Goal: Information Seeking & Learning: Learn about a topic

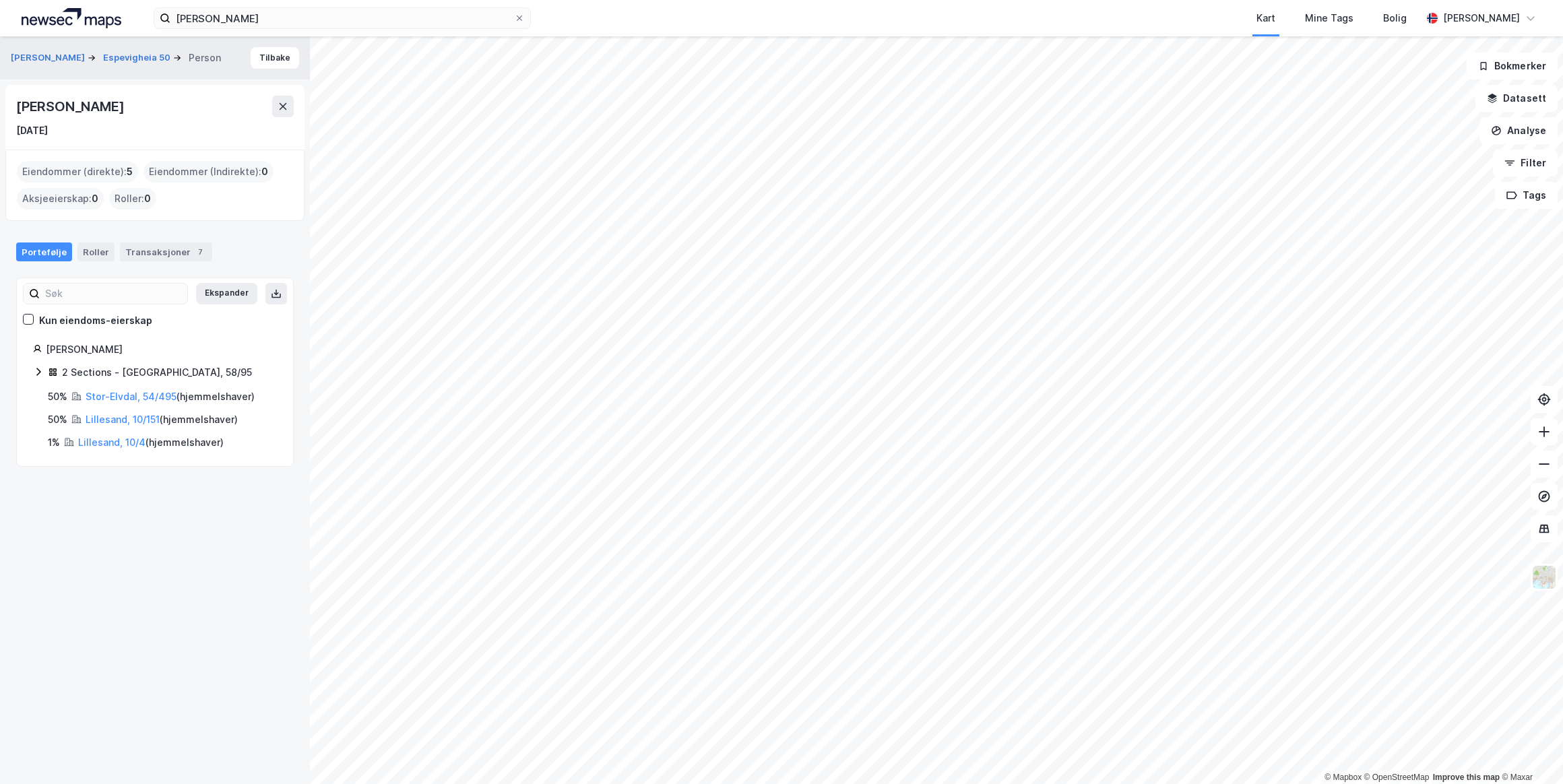
click at [285, 103] on icon at bounding box center [283, 106] width 11 height 11
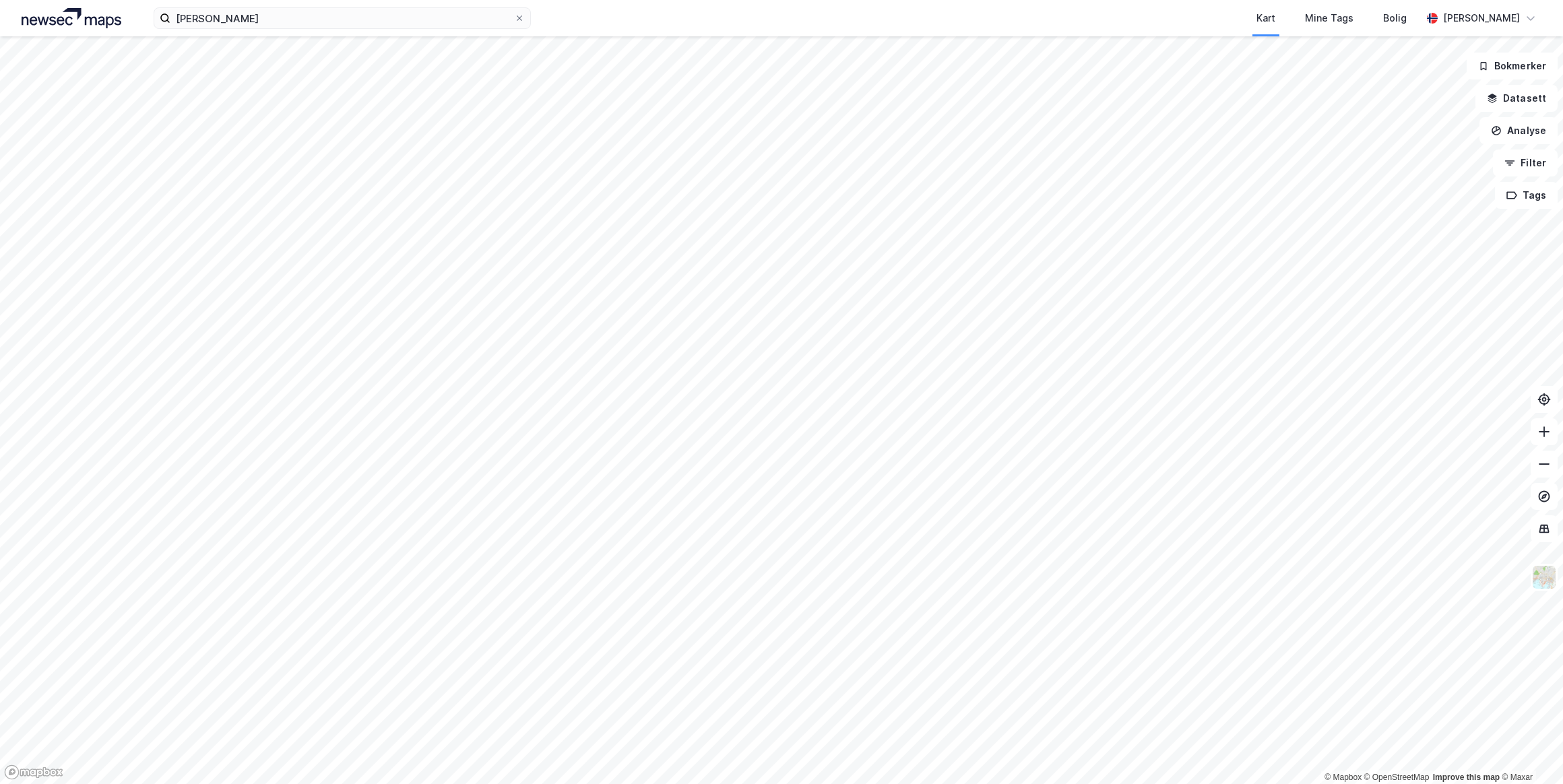
click at [904, 783] on html "[PERSON_NAME] Kart Mine Tags Bolig [PERSON_NAME] © Mapbox © OpenStreetMap Impro…" at bounding box center [782, 392] width 1563 height 784
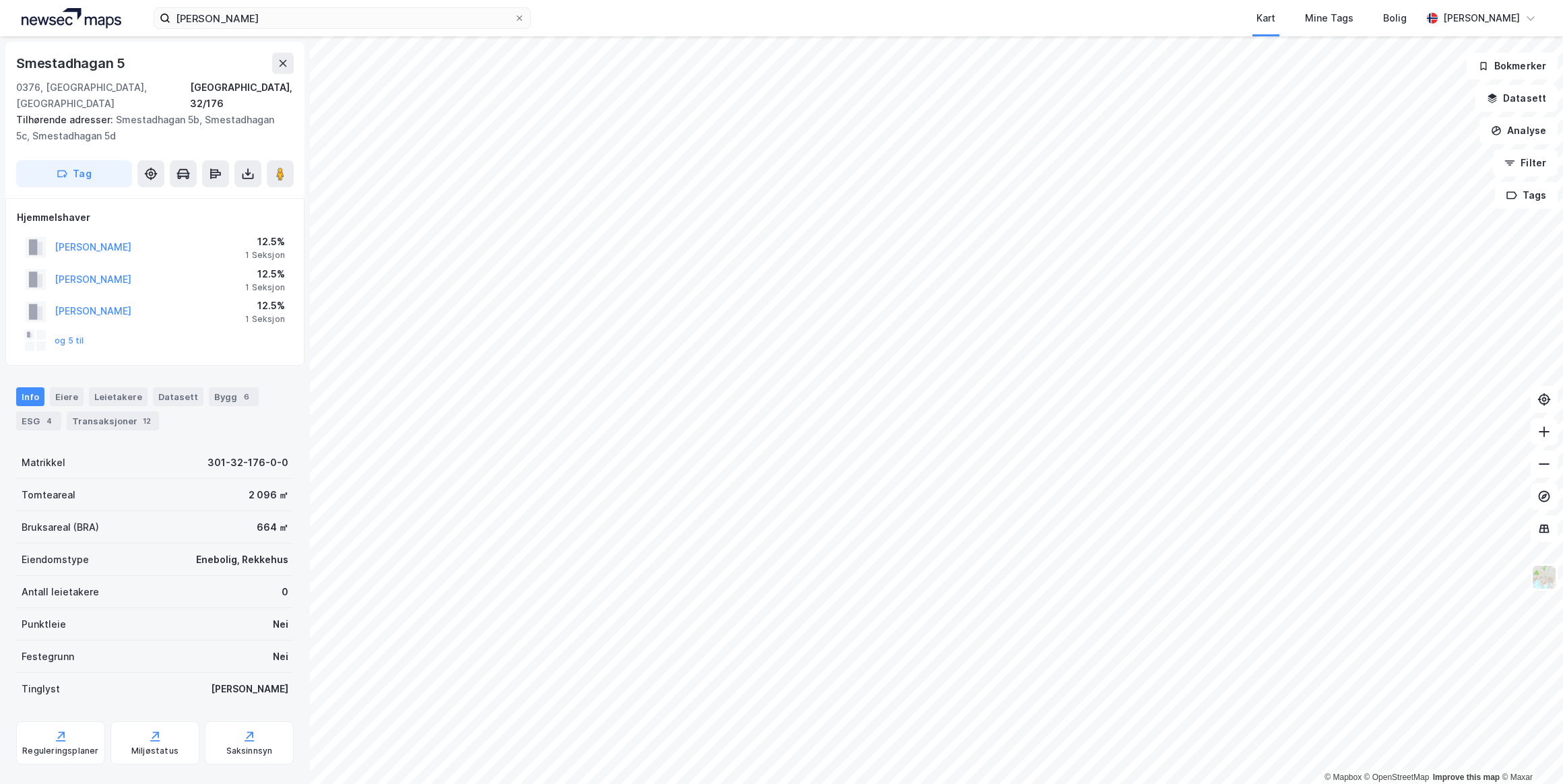
click at [1288, 783] on html "[PERSON_NAME] Kart Mine Tags Bolig [PERSON_NAME] © Mapbox © OpenStreetMap Impro…" at bounding box center [782, 392] width 1563 height 784
click at [1139, 783] on html "[PERSON_NAME] Kart Mine Tags Bolig [PERSON_NAME] © Mapbox © OpenStreetMap Impro…" at bounding box center [782, 392] width 1563 height 784
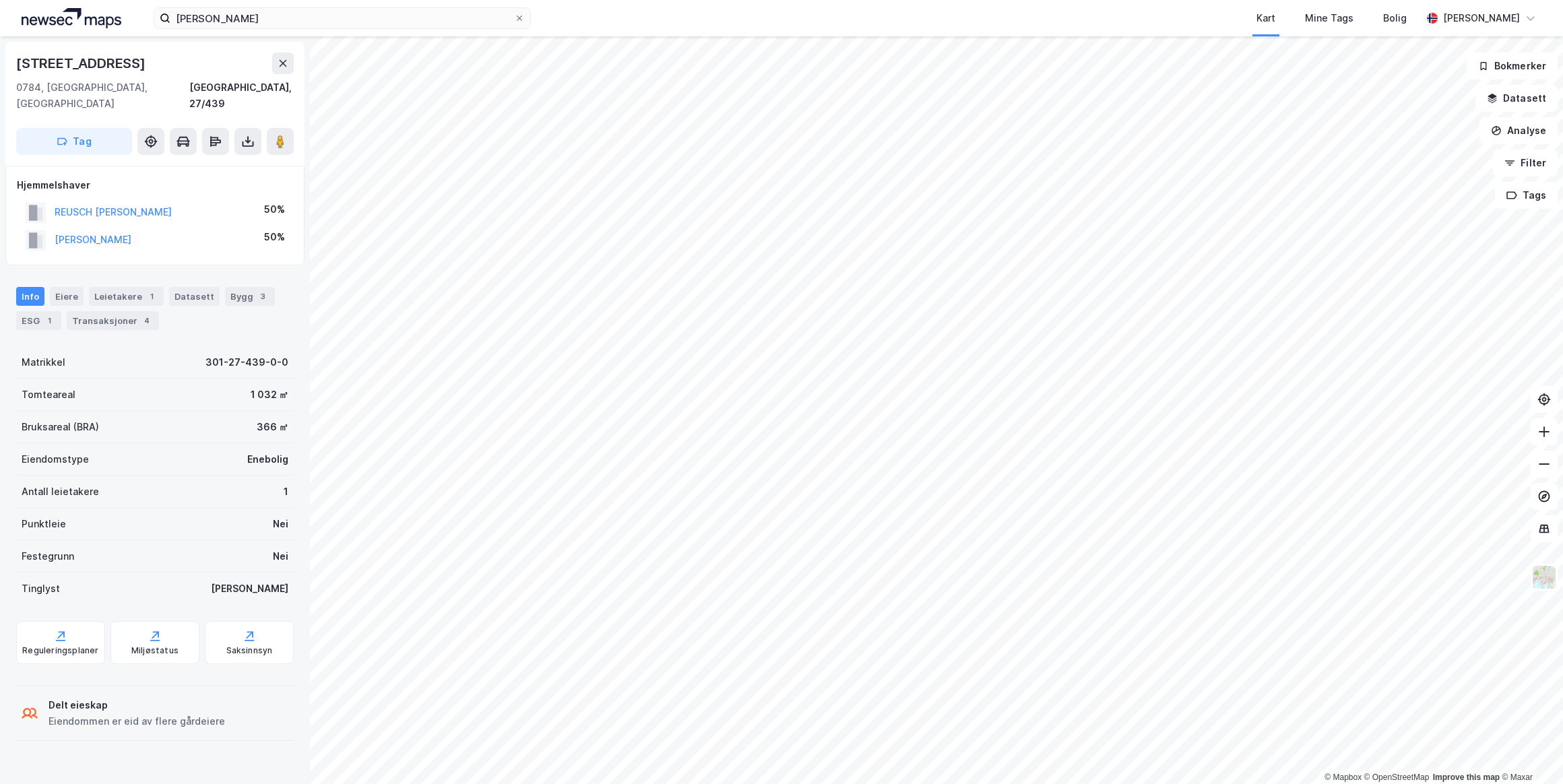
click at [98, 311] on div "Transaksjoner 4" at bounding box center [112, 320] width 92 height 19
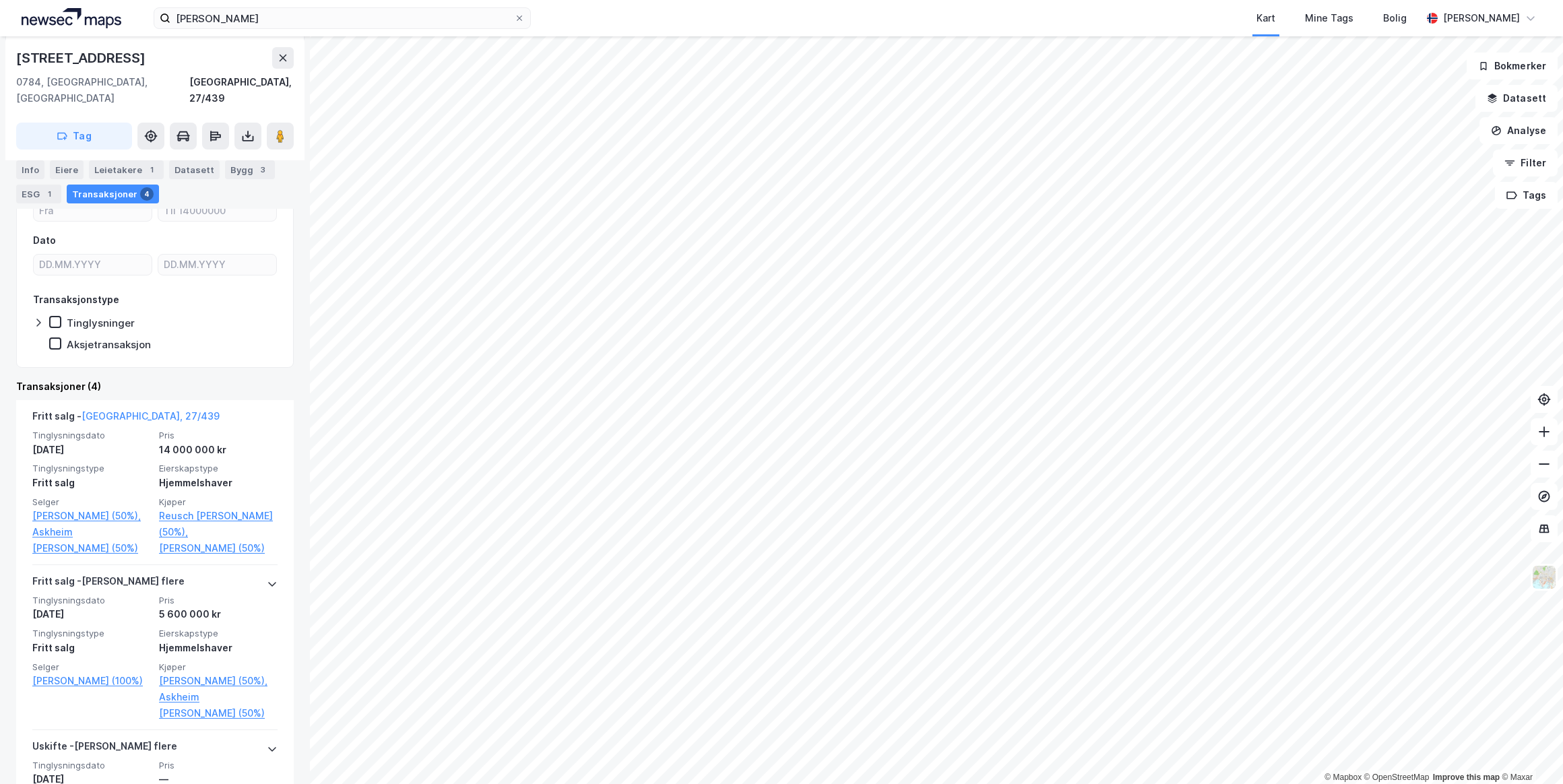
scroll to position [183, 0]
click at [181, 506] on link "Reusch [PERSON_NAME] (50%)," at bounding box center [218, 522] width 118 height 32
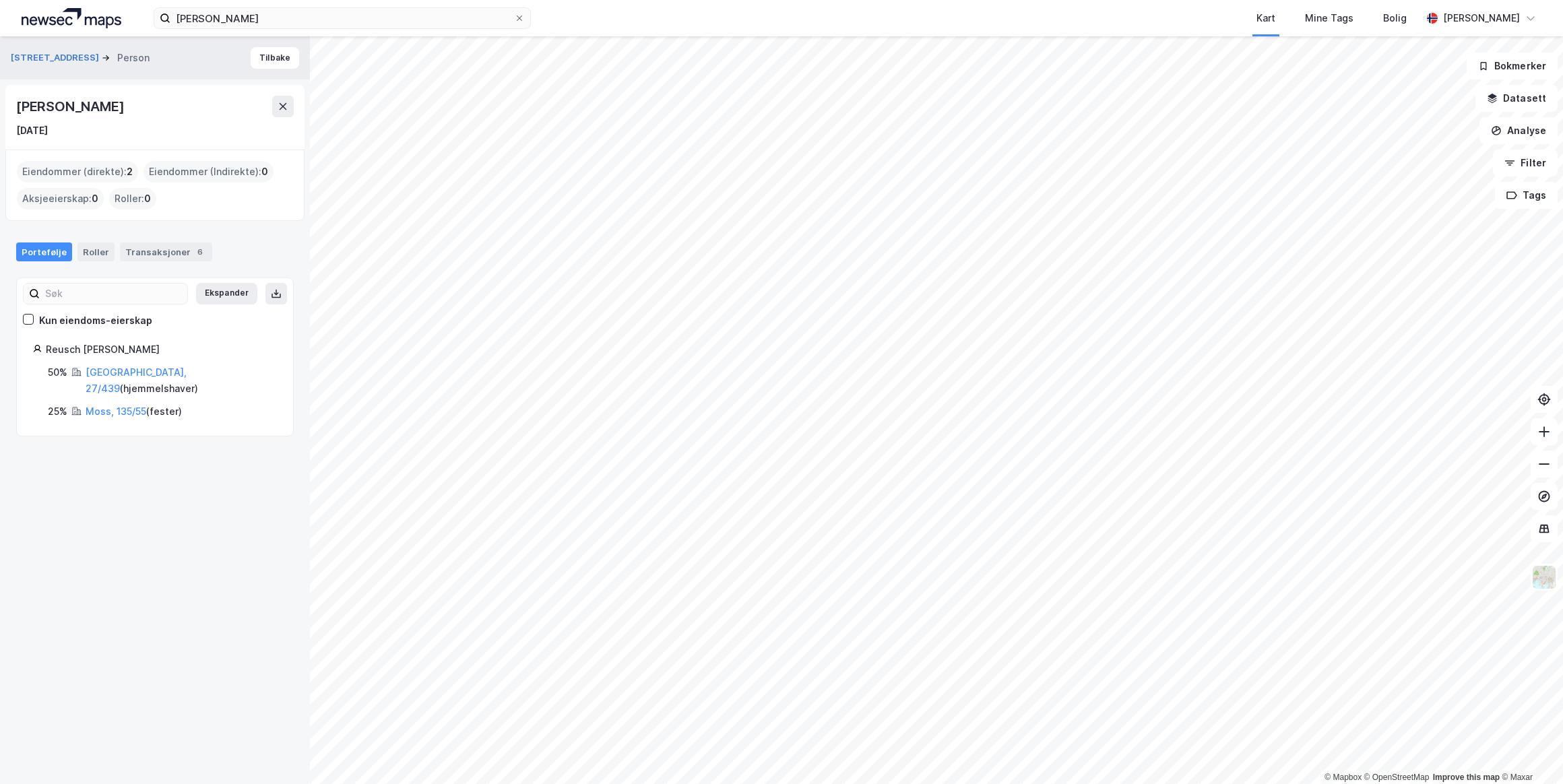
drag, startPoint x: 181, startPoint y: 110, endPoint x: 47, endPoint y: 112, distance: 134.0
click at [47, 112] on div "[PERSON_NAME]" at bounding box center [156, 107] width 278 height 22
drag, startPoint x: 47, startPoint y: 112, endPoint x: 15, endPoint y: 105, distance: 32.8
click at [15, 105] on div "[PERSON_NAME] [DATE]" at bounding box center [156, 117] width 299 height 65
drag, startPoint x: 24, startPoint y: 104, endPoint x: 174, endPoint y: 108, distance: 150.1
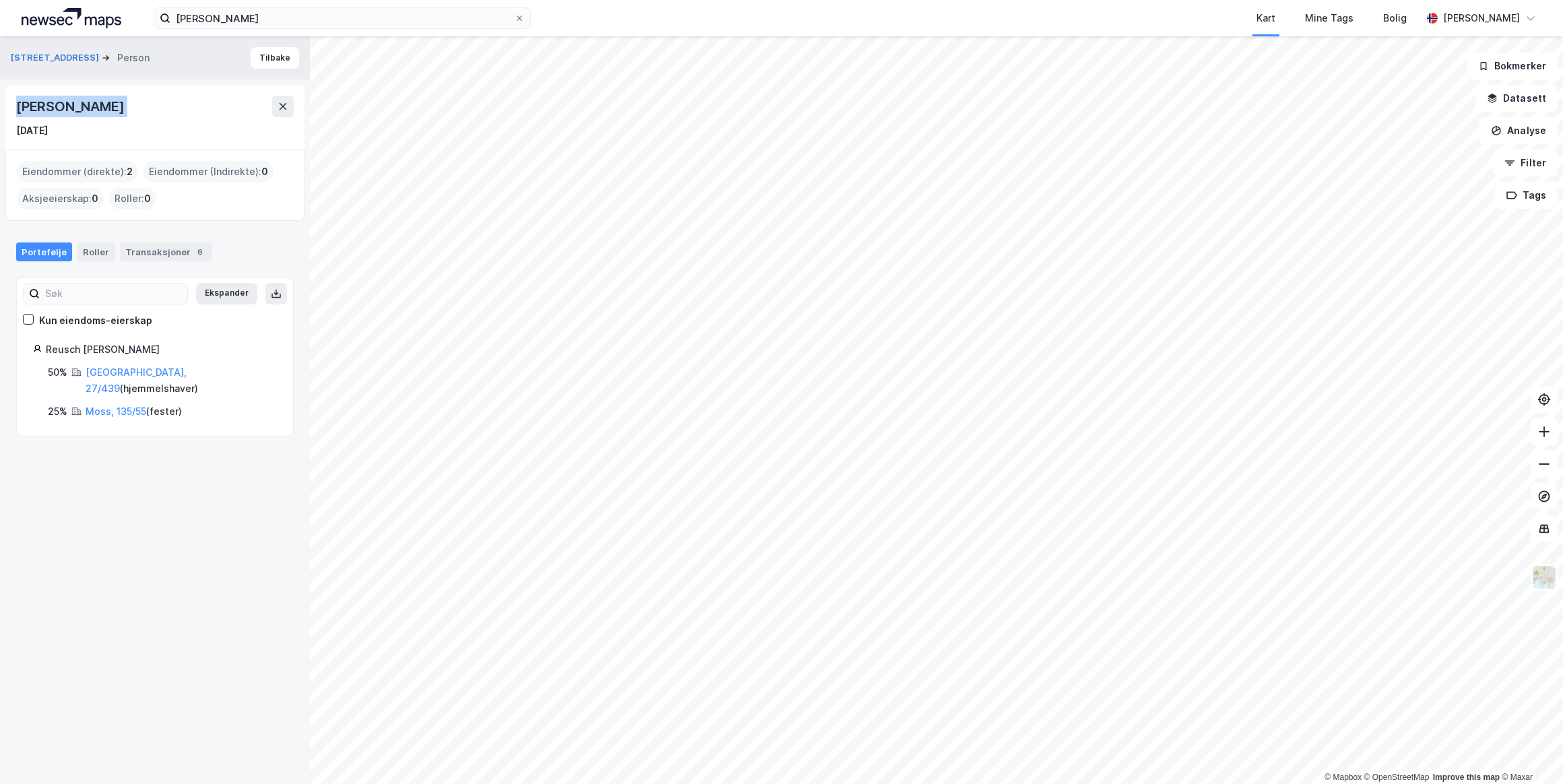
click at [126, 108] on div "[PERSON_NAME]" at bounding box center [71, 107] width 111 height 22
drag, startPoint x: 174, startPoint y: 108, endPoint x: 144, endPoint y: 111, distance: 30.1
copy div "[PERSON_NAME]"
